Goal: Communication & Community: Ask a question

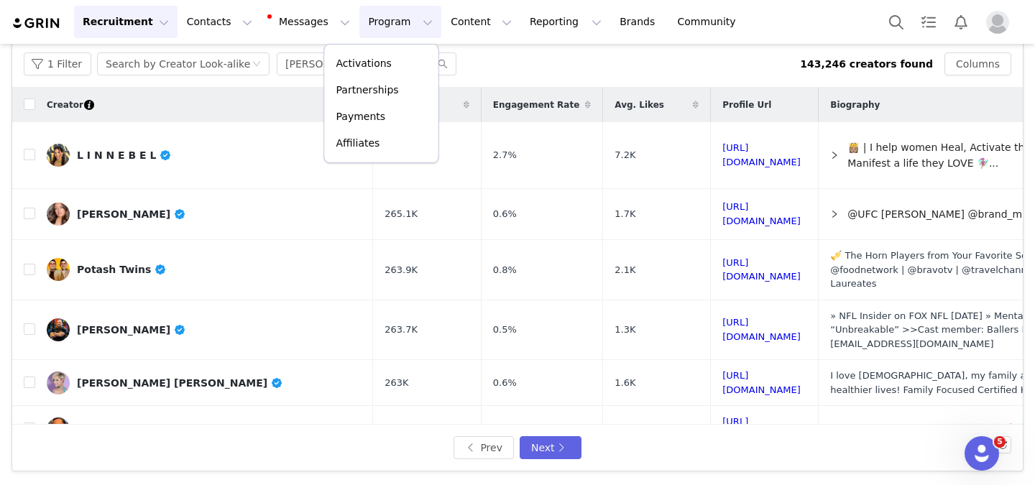
scroll to position [2710, 0]
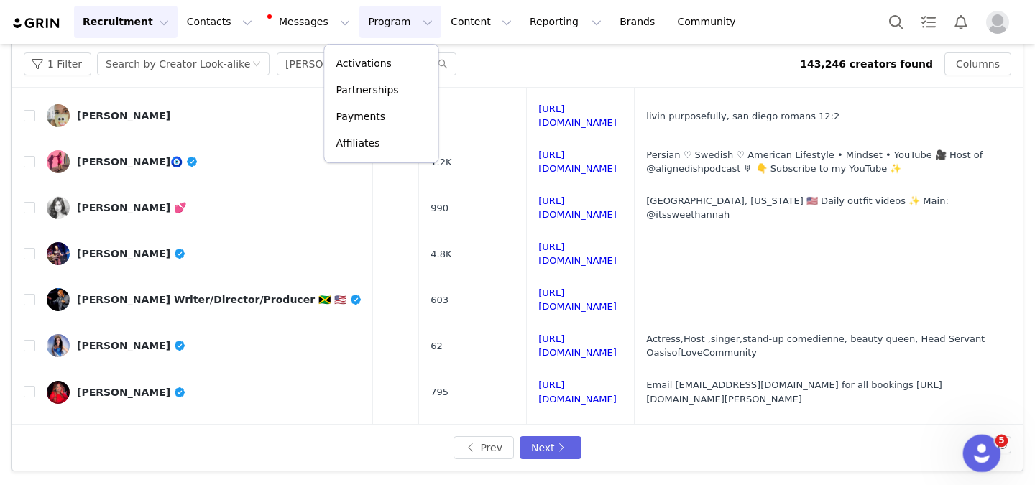
click at [977, 459] on icon "Open Intercom Messenger" at bounding box center [980, 452] width 24 height 24
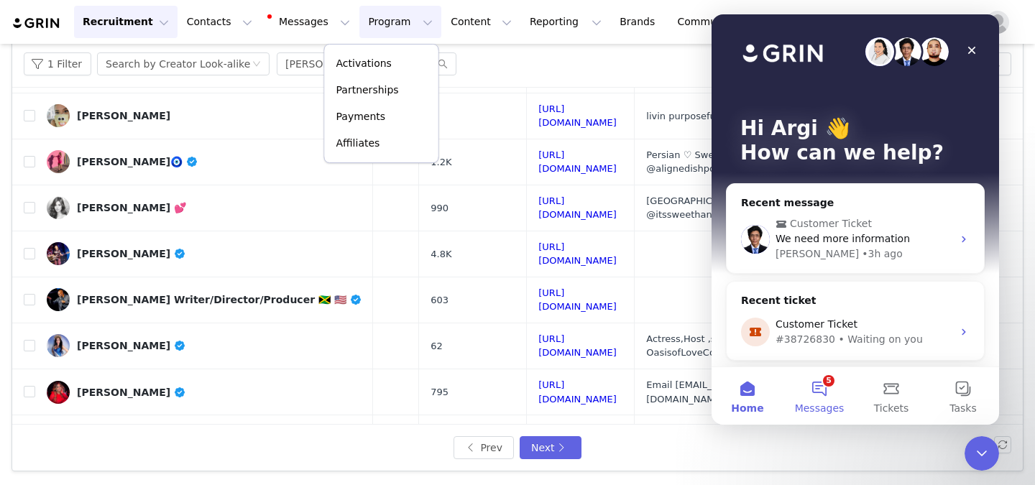
click at [827, 399] on button "5 Messages" at bounding box center [819, 395] width 72 height 57
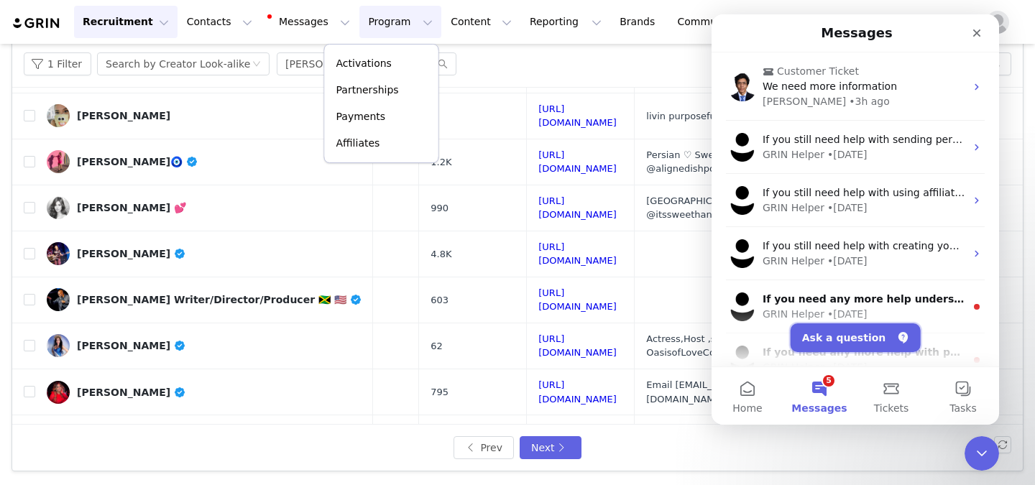
click at [837, 340] on button "Ask a question" at bounding box center [856, 337] width 130 height 29
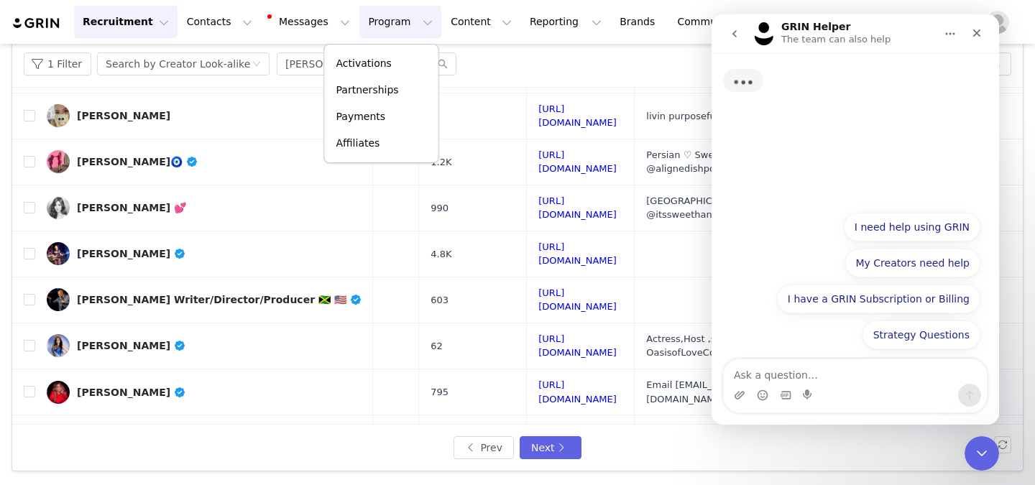
click at [808, 361] on textarea "Ask a question…" at bounding box center [855, 371] width 263 height 24
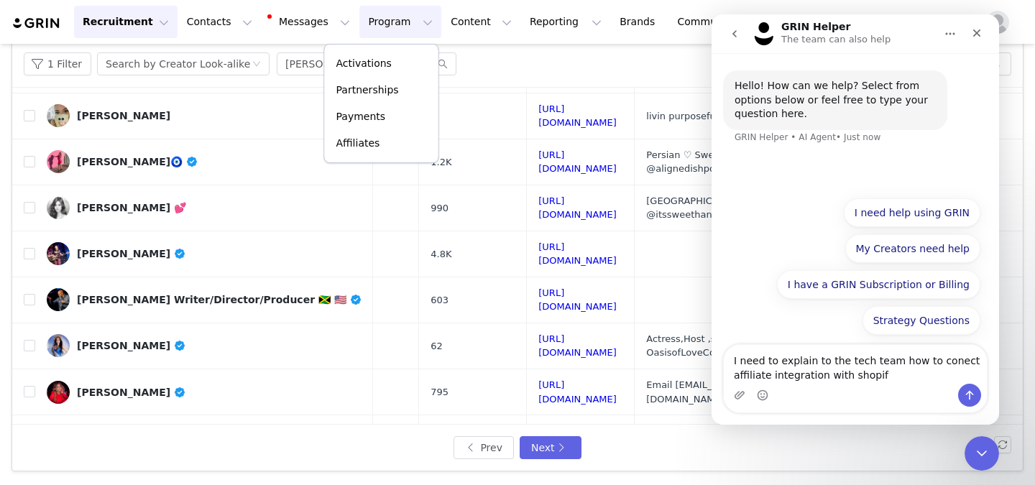
type textarea "I need to explain to the tech team how to conect affiliate integration with sho…"
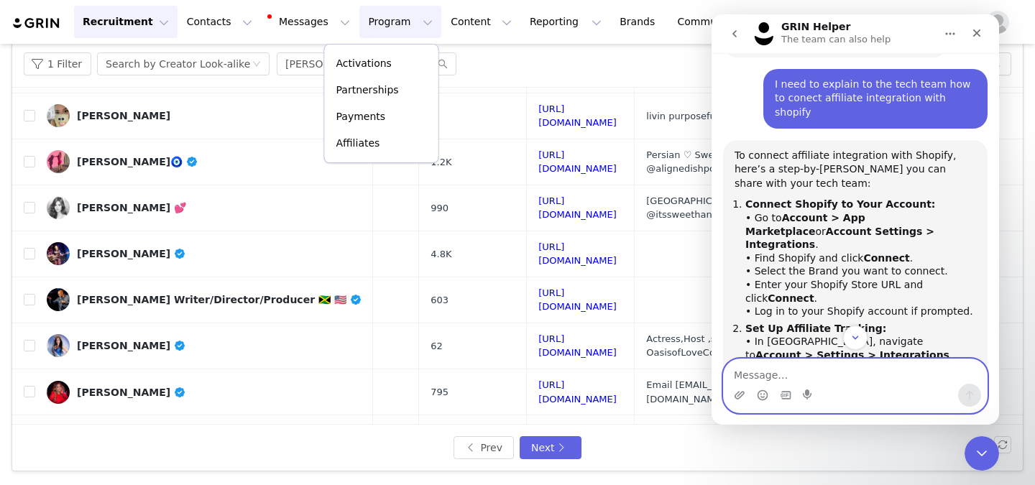
scroll to position [72, 0]
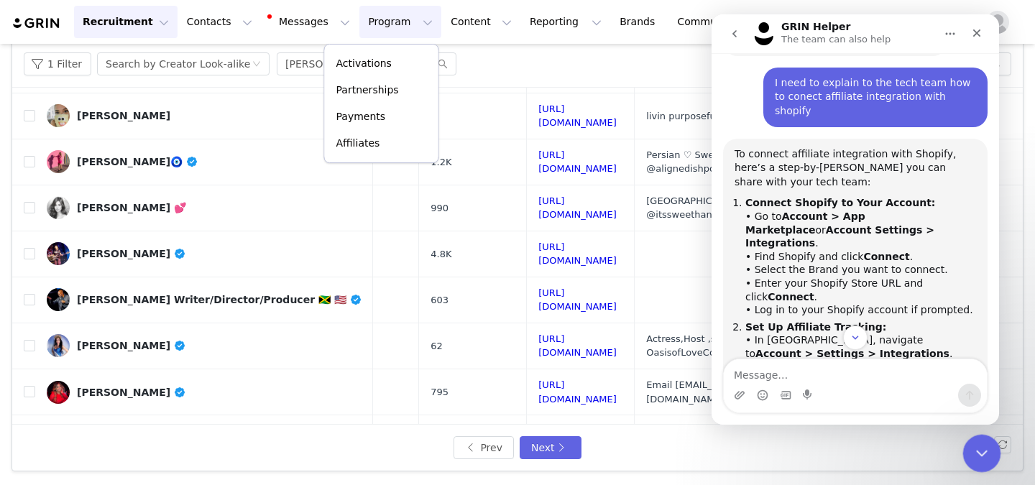
click at [981, 454] on icon "Close Intercom Messenger" at bounding box center [979, 451] width 17 height 17
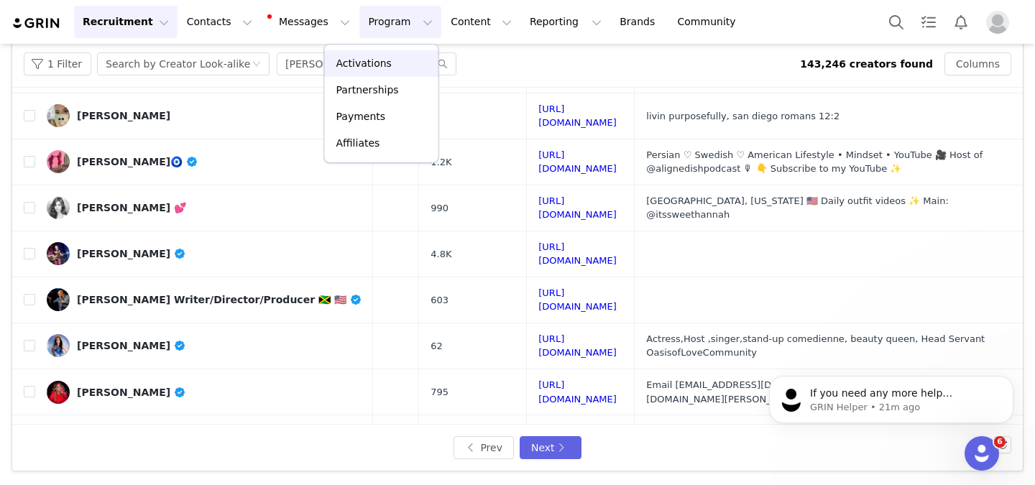
scroll to position [0, 0]
